Goal: Information Seeking & Learning: Find specific fact

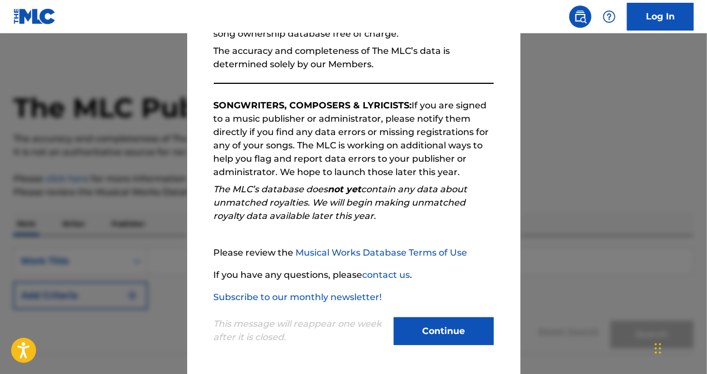
click at [444, 332] on button "Continue" at bounding box center [444, 331] width 100 height 28
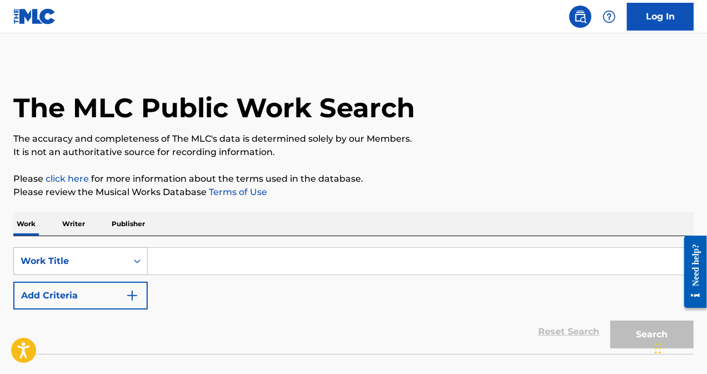
click at [123, 262] on div "Work Title" at bounding box center [80, 261] width 134 height 28
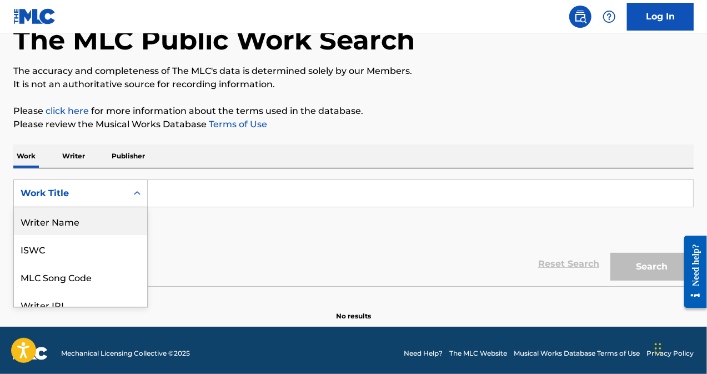
click at [106, 214] on div "Writer Name" at bounding box center [80, 221] width 133 height 28
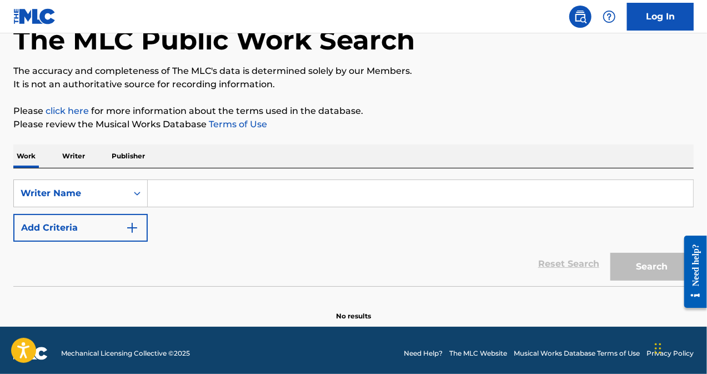
click at [158, 191] on input "Search Form" at bounding box center [420, 193] width 545 height 27
click at [132, 194] on icon "Search Form" at bounding box center [137, 193] width 11 height 11
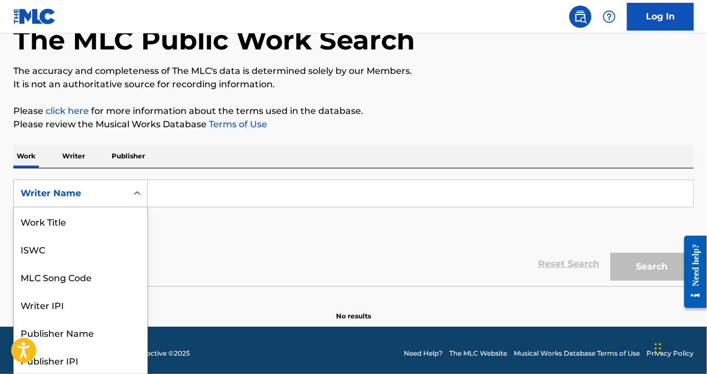
scroll to position [56, 0]
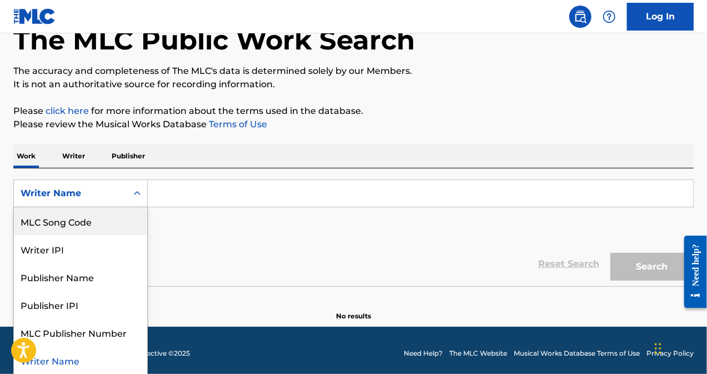
click at [91, 222] on div "MLC Song Code" at bounding box center [80, 221] width 133 height 28
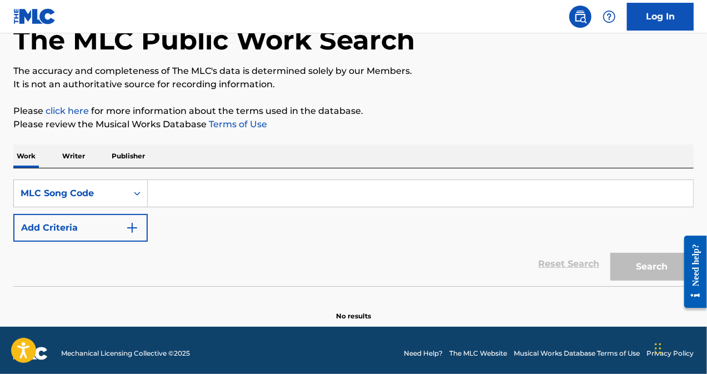
click at [166, 198] on input "Search Form" at bounding box center [420, 193] width 545 height 27
paste input "73107608"
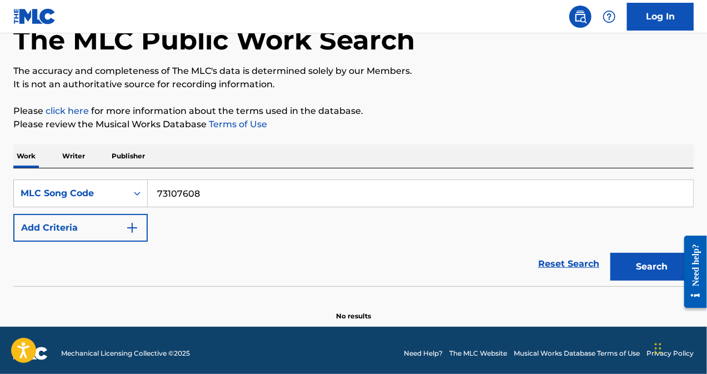
type input "73107608"
click at [654, 269] on button "Search" at bounding box center [651, 267] width 83 height 28
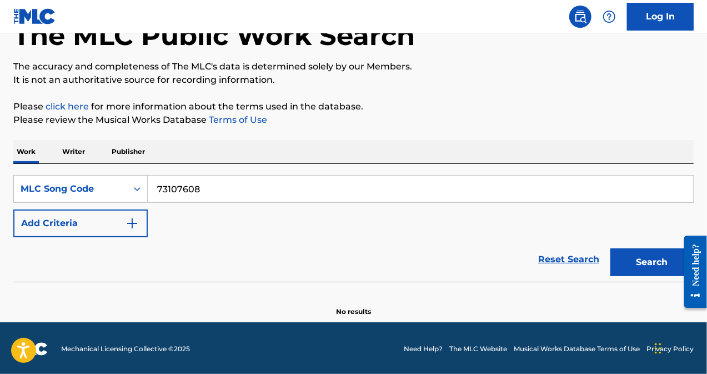
scroll to position [73, 0]
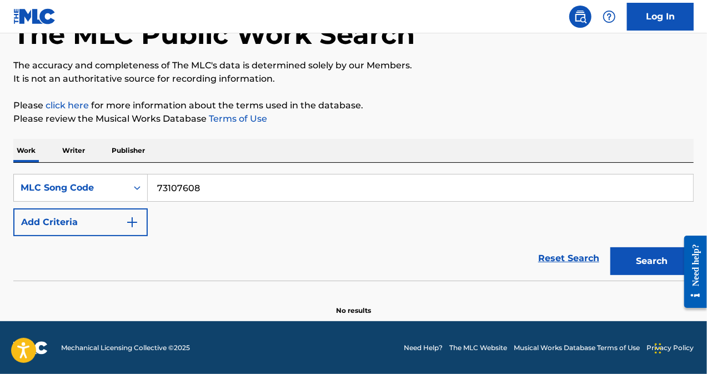
click at [75, 148] on p "Writer" at bounding box center [73, 150] width 29 height 23
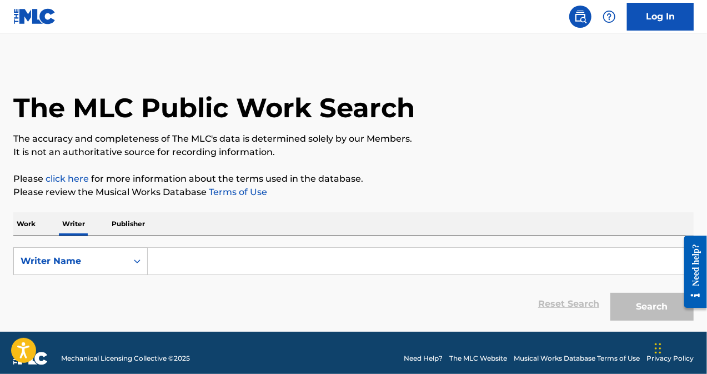
click at [176, 267] on input "Search Form" at bounding box center [420, 261] width 545 height 27
paste input "OGRYZEK"
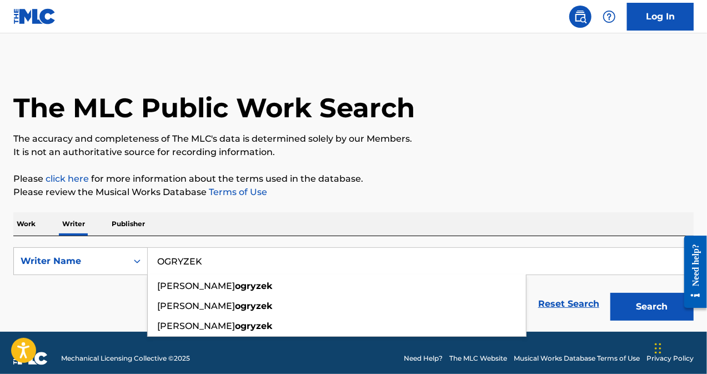
type input "OGRYZEK"
click at [645, 307] on button "Search" at bounding box center [651, 307] width 83 height 28
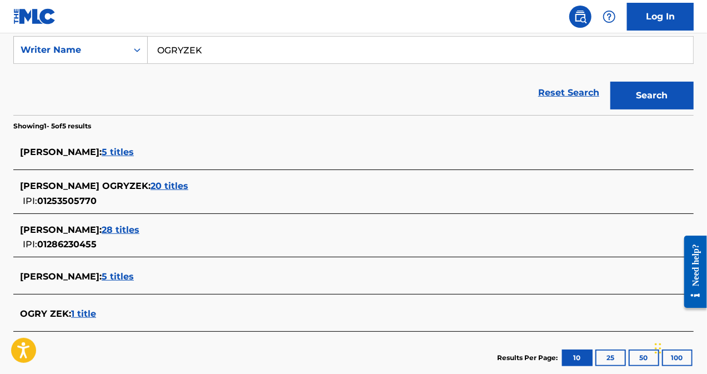
scroll to position [222, 0]
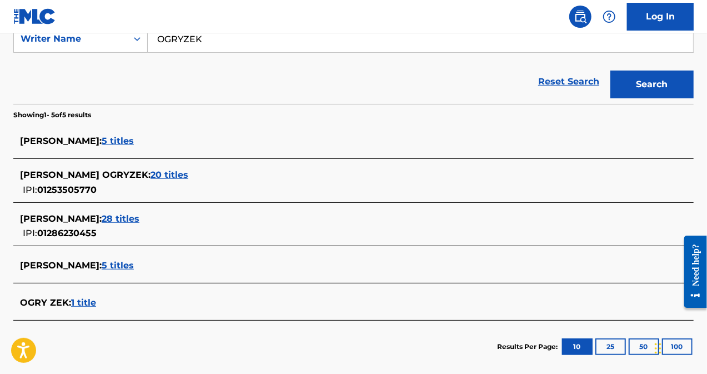
click at [188, 174] on span "20 titles" at bounding box center [170, 174] width 38 height 11
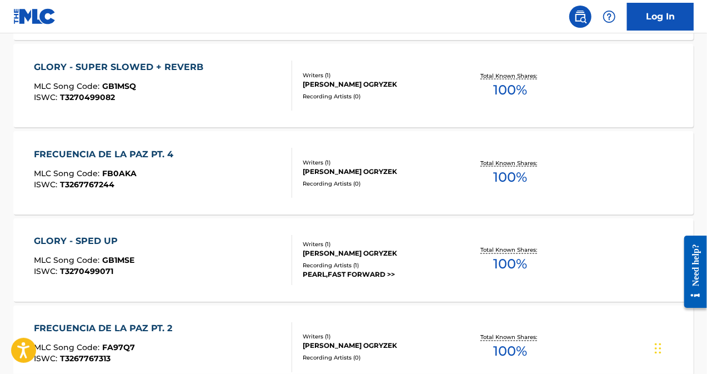
scroll to position [985, 0]
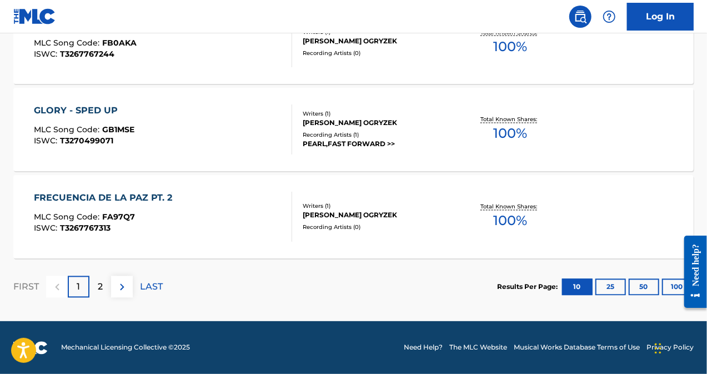
click at [98, 286] on p "2" at bounding box center [100, 286] width 5 height 13
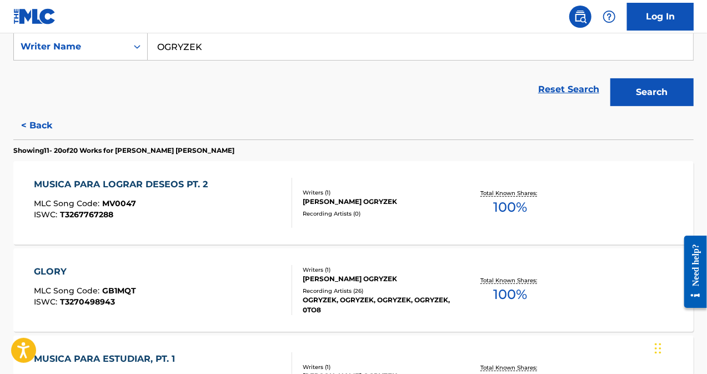
scroll to position [97, 0]
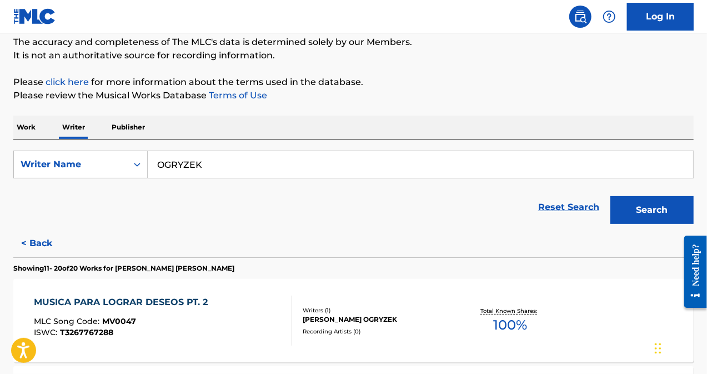
click at [25, 123] on p "Work" at bounding box center [26, 127] width 26 height 23
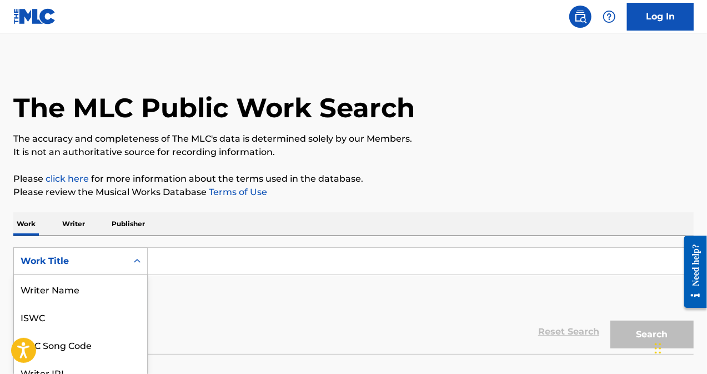
scroll to position [62, 0]
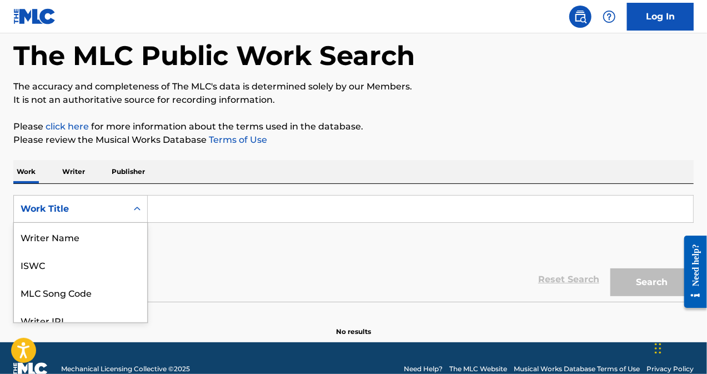
click at [139, 223] on div "8 results available. Use Up and Down to choose options, press Enter to select t…" at bounding box center [80, 209] width 134 height 28
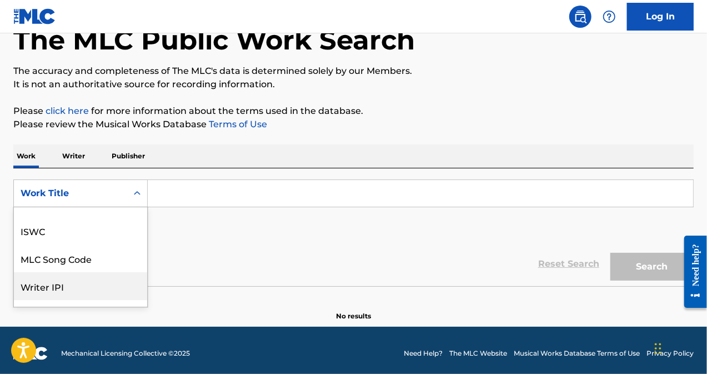
scroll to position [0, 0]
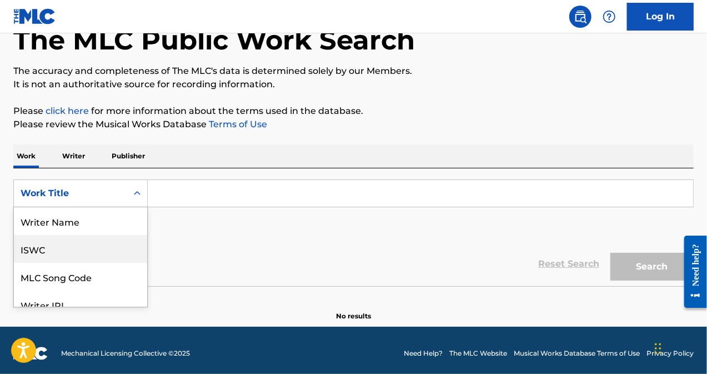
click at [111, 244] on div "ISWC" at bounding box center [80, 249] width 133 height 28
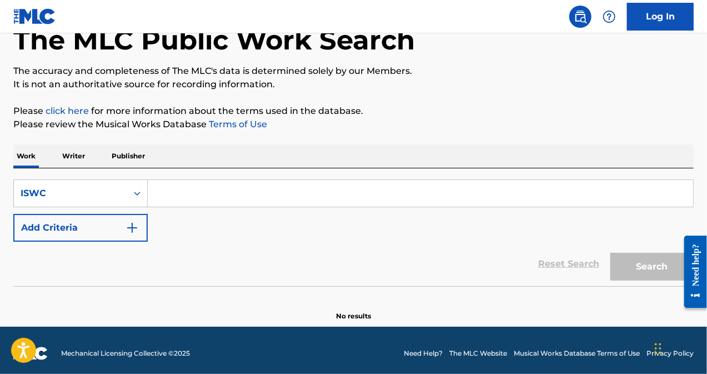
click at [168, 195] on input "Search Form" at bounding box center [420, 193] width 545 height 27
paste input "T3270498943"
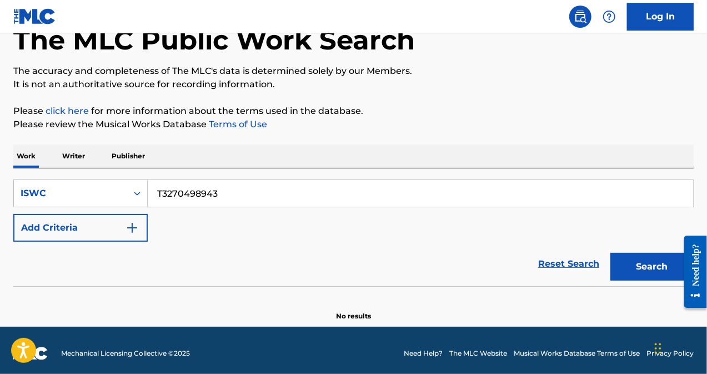
type input "T3270498943"
click at [638, 267] on button "Search" at bounding box center [651, 267] width 83 height 28
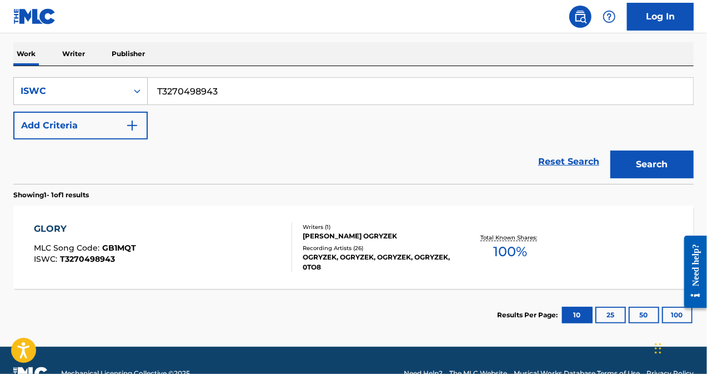
scroll to position [195, 0]
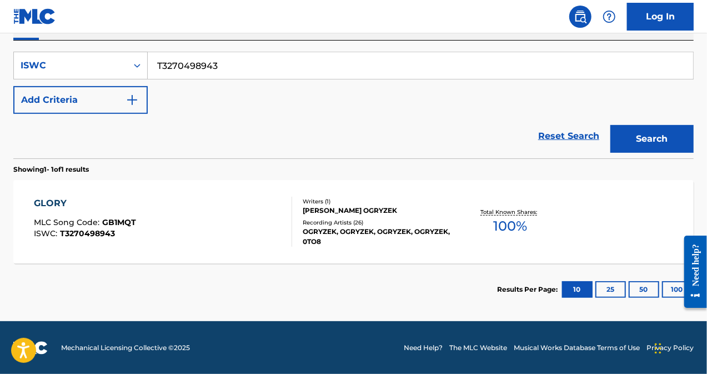
click at [52, 200] on div "GLORY" at bounding box center [85, 203] width 102 height 13
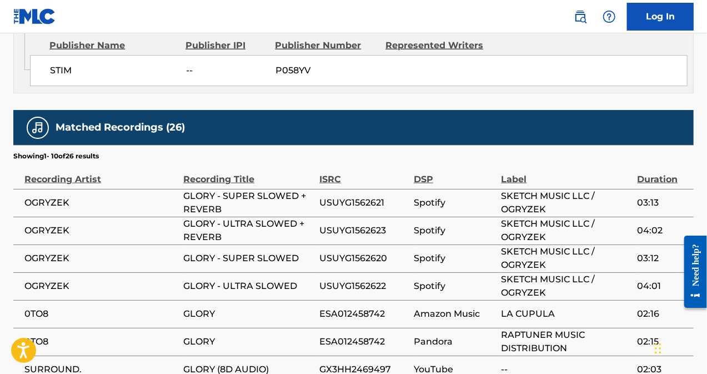
scroll to position [637, 0]
